Goal: Task Accomplishment & Management: Use online tool/utility

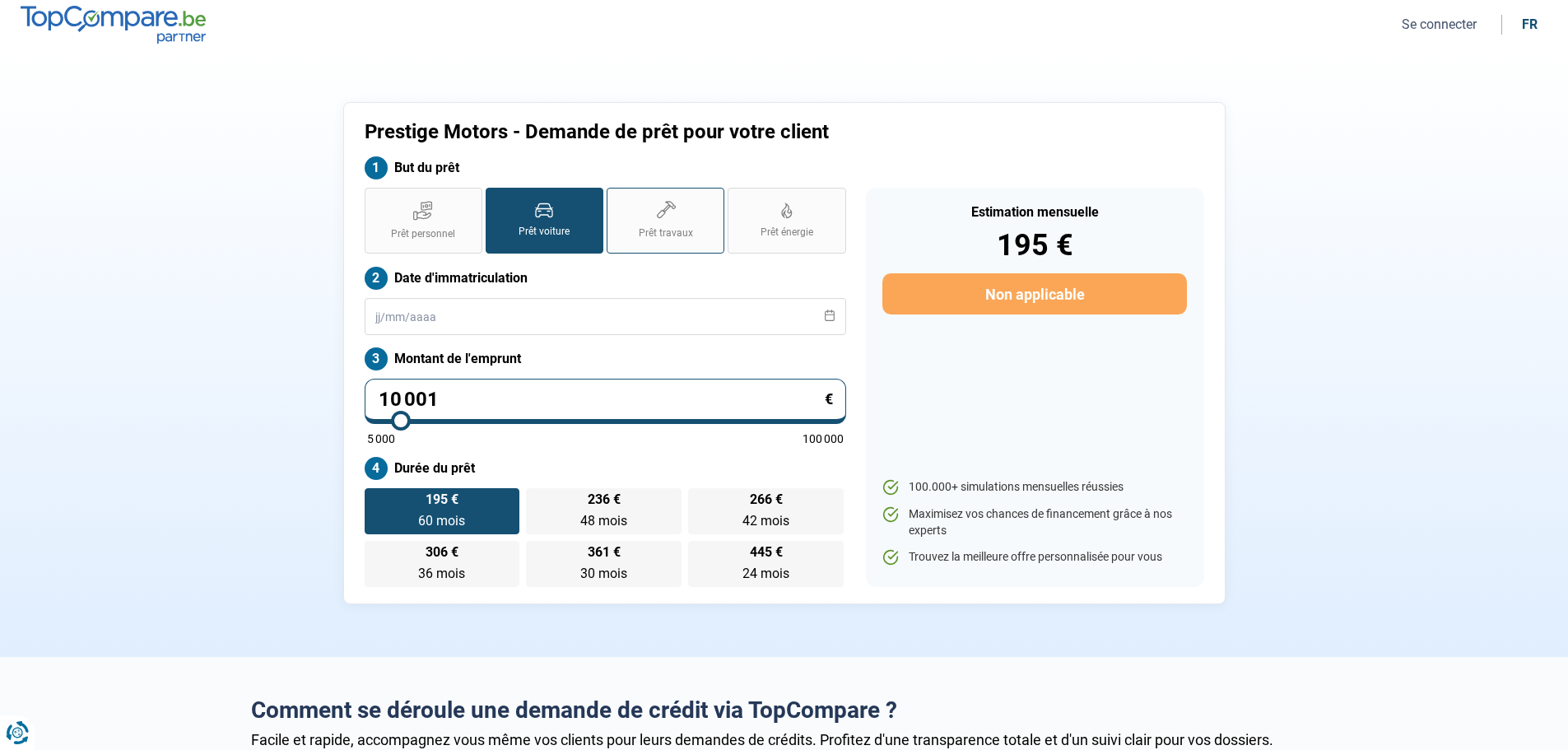
click at [673, 247] on label "Prêt travaux" at bounding box center [665, 220] width 117 height 66
click at [617, 198] on input "Prêt travaux" at bounding box center [612, 193] width 11 height 11
radio input "true"
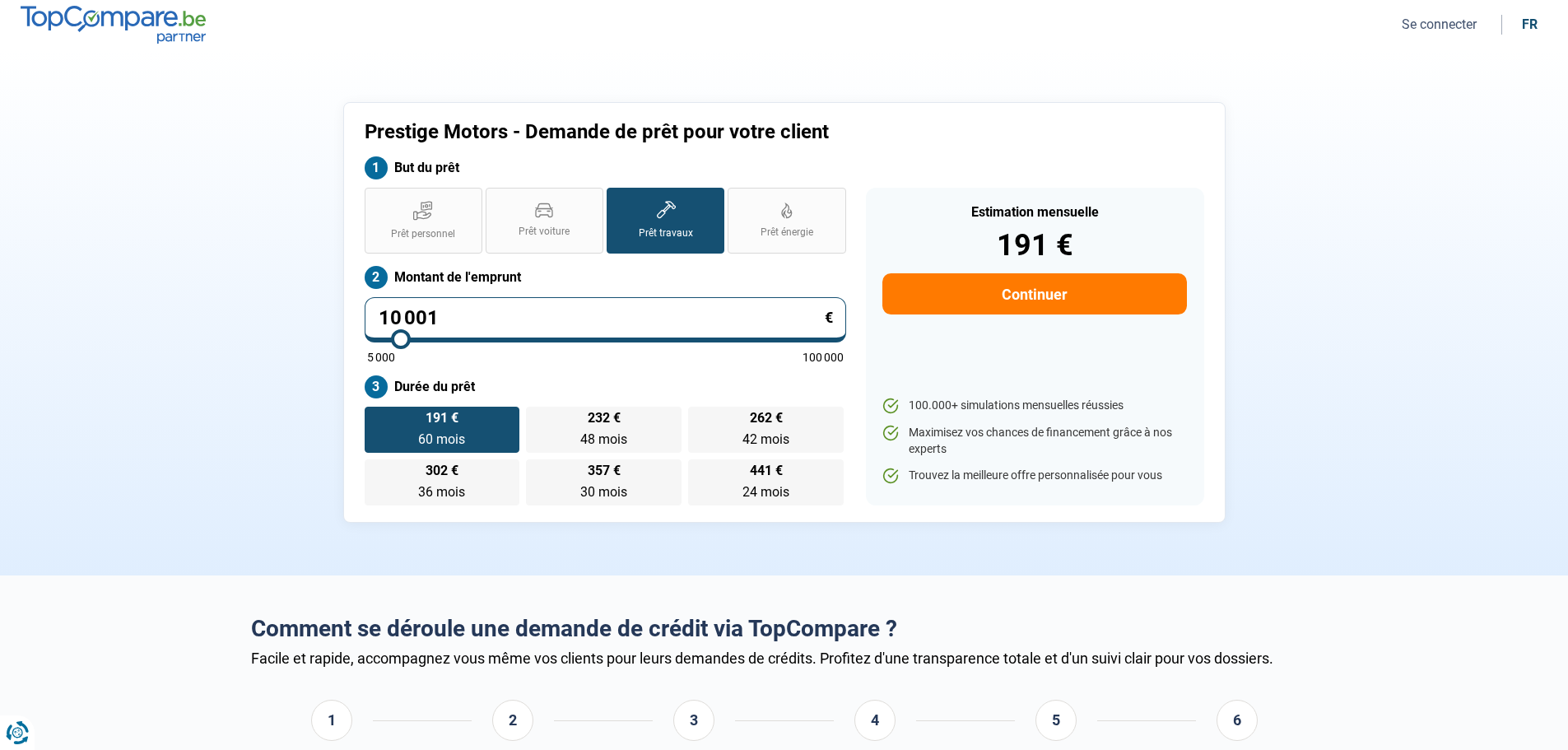
click at [653, 307] on input "10 001" at bounding box center [605, 319] width 481 height 45
type input "2"
type input "5000"
type input "25"
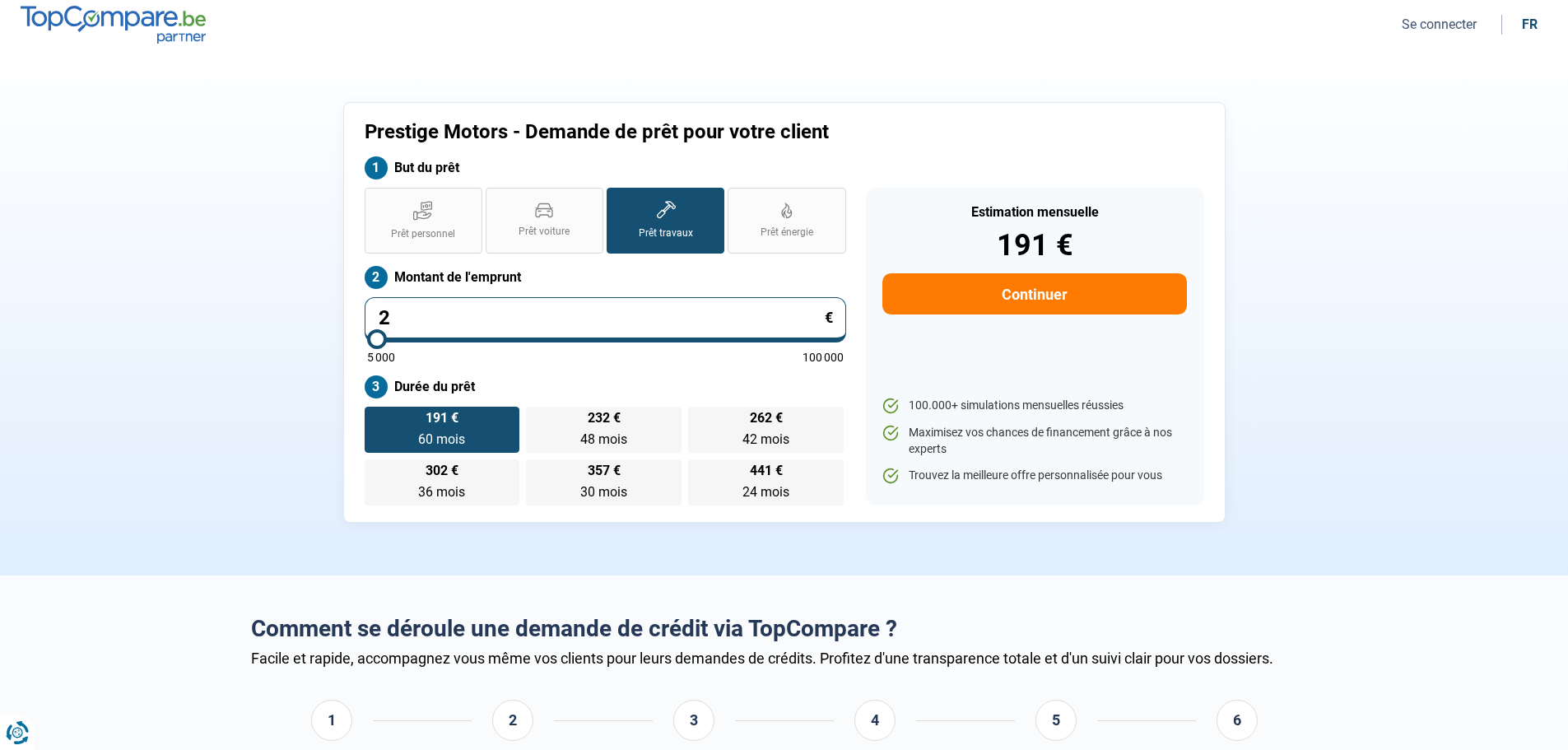
type input "5000"
type input "250"
type input "5000"
type input "2 500"
type input "5000"
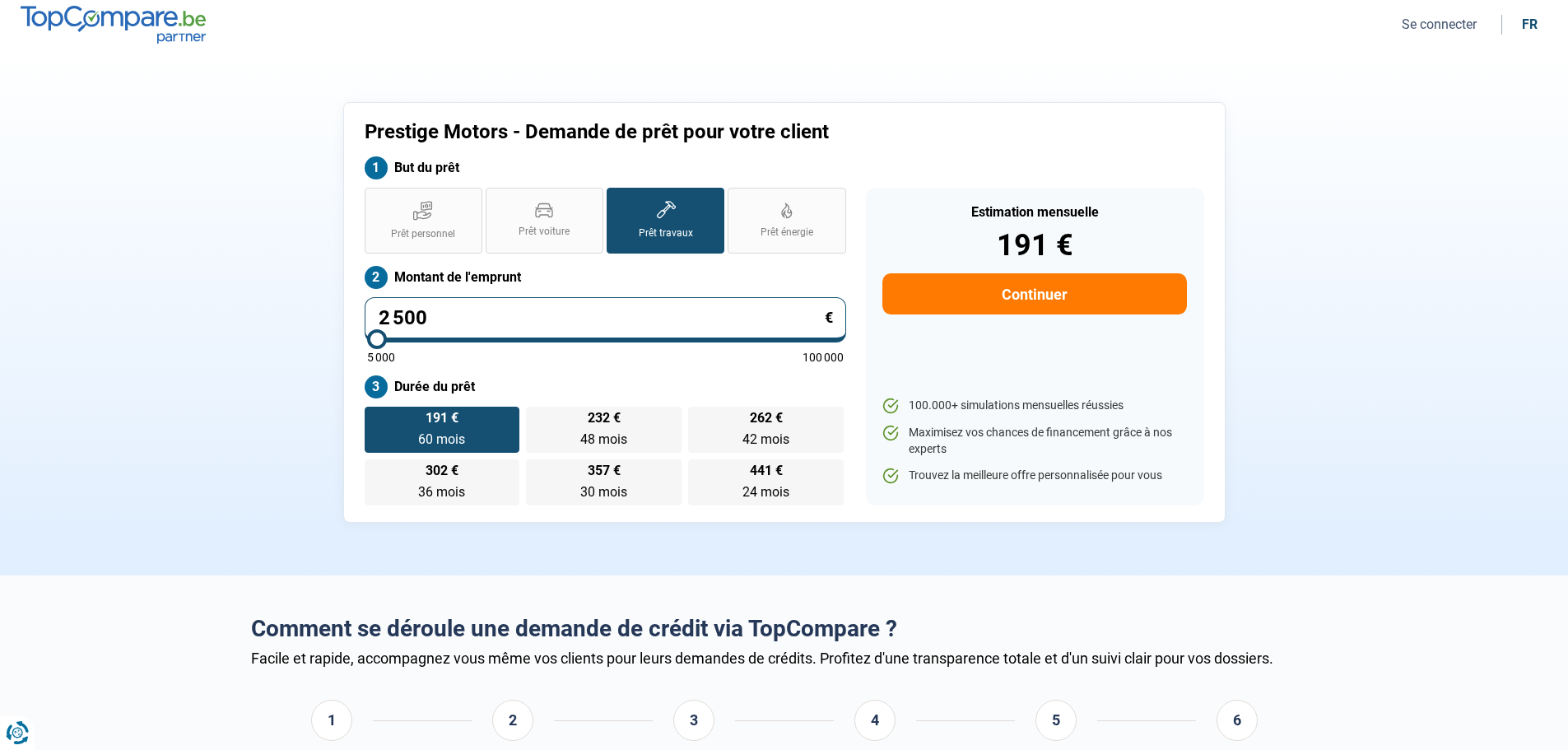
type input "25 000"
type input "25000"
type input "25 000"
radio input "false"
click at [190, 325] on section "Prestige Motors - Demande de prêt pour votre client But du prêt Prêt personnel …" at bounding box center [784, 312] width 1568 height 526
